Goal: Task Accomplishment & Management: Use online tool/utility

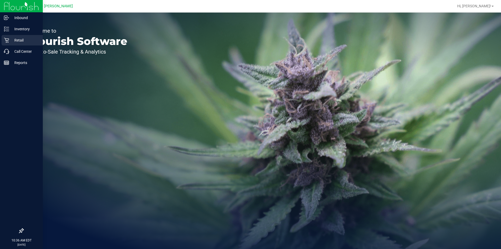
click at [9, 38] on p "Retail" at bounding box center [24, 40] width 31 height 6
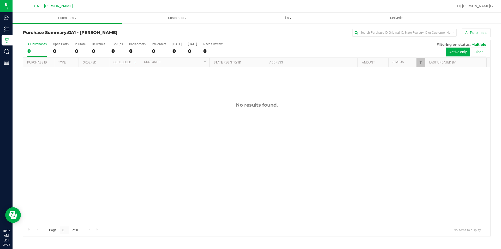
click at [286, 19] on span "Tills" at bounding box center [287, 18] width 109 height 5
click at [271, 30] on li "Manage tills" at bounding box center [287, 31] width 110 height 6
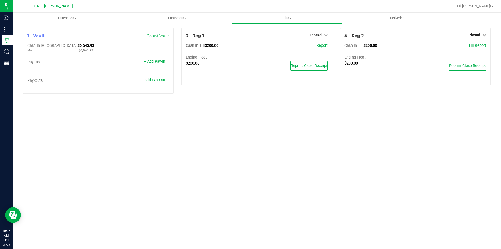
click at [231, 159] on div "Purchases Summary of purchases Fulfillment All purchases Customers All customer…" at bounding box center [257, 131] width 489 height 236
click at [323, 34] on link "Closed" at bounding box center [318, 35] width 17 height 4
click at [317, 45] on link "Open Till" at bounding box center [316, 46] width 14 height 4
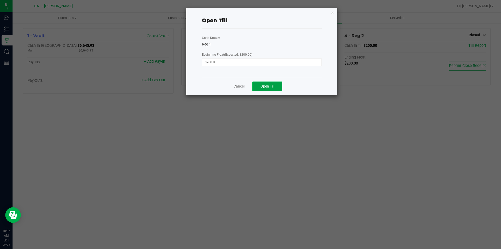
click at [274, 86] on span "Open Till" at bounding box center [268, 86] width 14 height 4
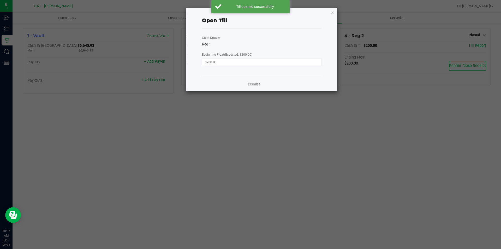
click at [332, 13] on icon "button" at bounding box center [333, 12] width 4 height 6
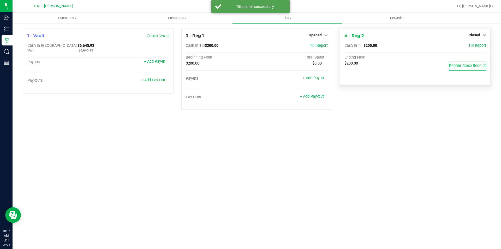
click at [469, 34] on div "4 - Reg 2 Closed Open Till" at bounding box center [416, 36] width 142 height 6
click at [470, 34] on span "Closed" at bounding box center [474, 35] width 11 height 4
click at [467, 44] on div "Open Till" at bounding box center [474, 46] width 39 height 7
click at [475, 42] on div "Open Till" at bounding box center [474, 46] width 39 height 15
click at [478, 48] on link "Open Till" at bounding box center [475, 46] width 14 height 4
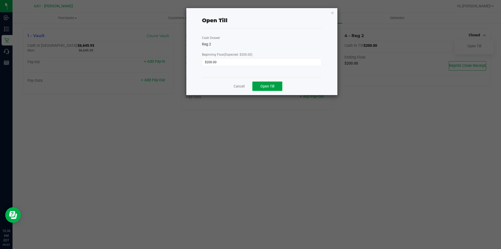
click at [264, 84] on span "Open Till" at bounding box center [268, 86] width 14 height 4
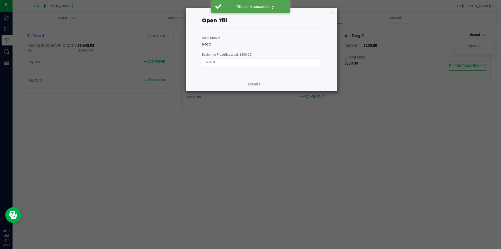
click at [333, 12] on icon "button" at bounding box center [333, 12] width 4 height 6
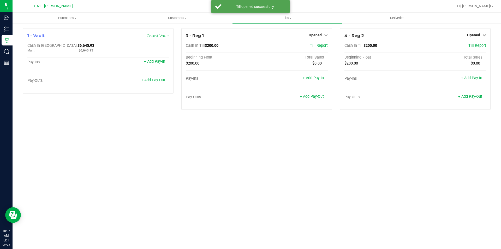
drag, startPoint x: 391, startPoint y: 151, endPoint x: 378, endPoint y: 165, distance: 19.8
click at [392, 165] on div "Purchases Summary of purchases Fulfillment All purchases Customers All customer…" at bounding box center [257, 131] width 489 height 236
